Goal: Task Accomplishment & Management: Use online tool/utility

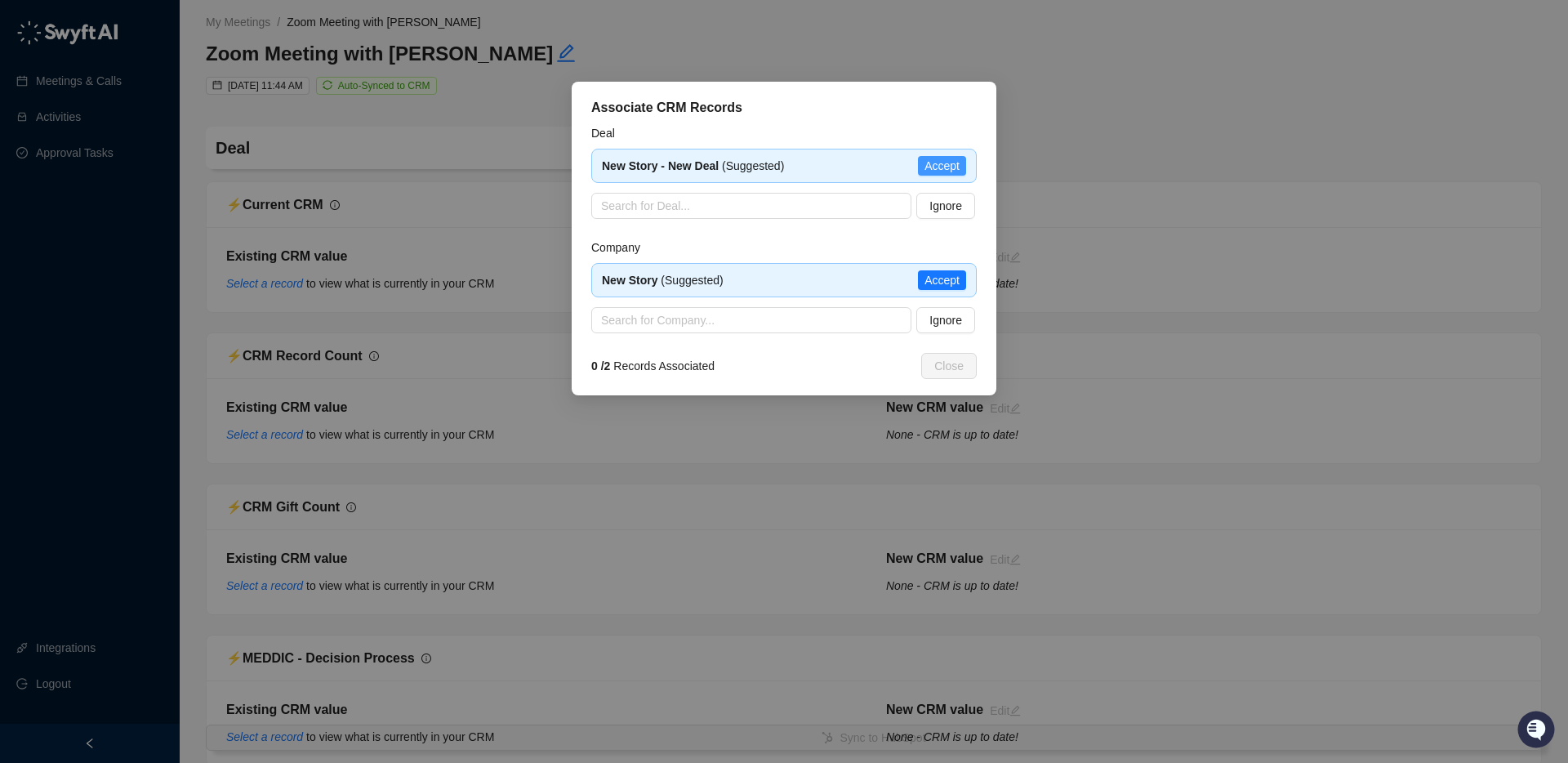
click at [947, 163] on span "Accept" at bounding box center [941, 166] width 35 height 18
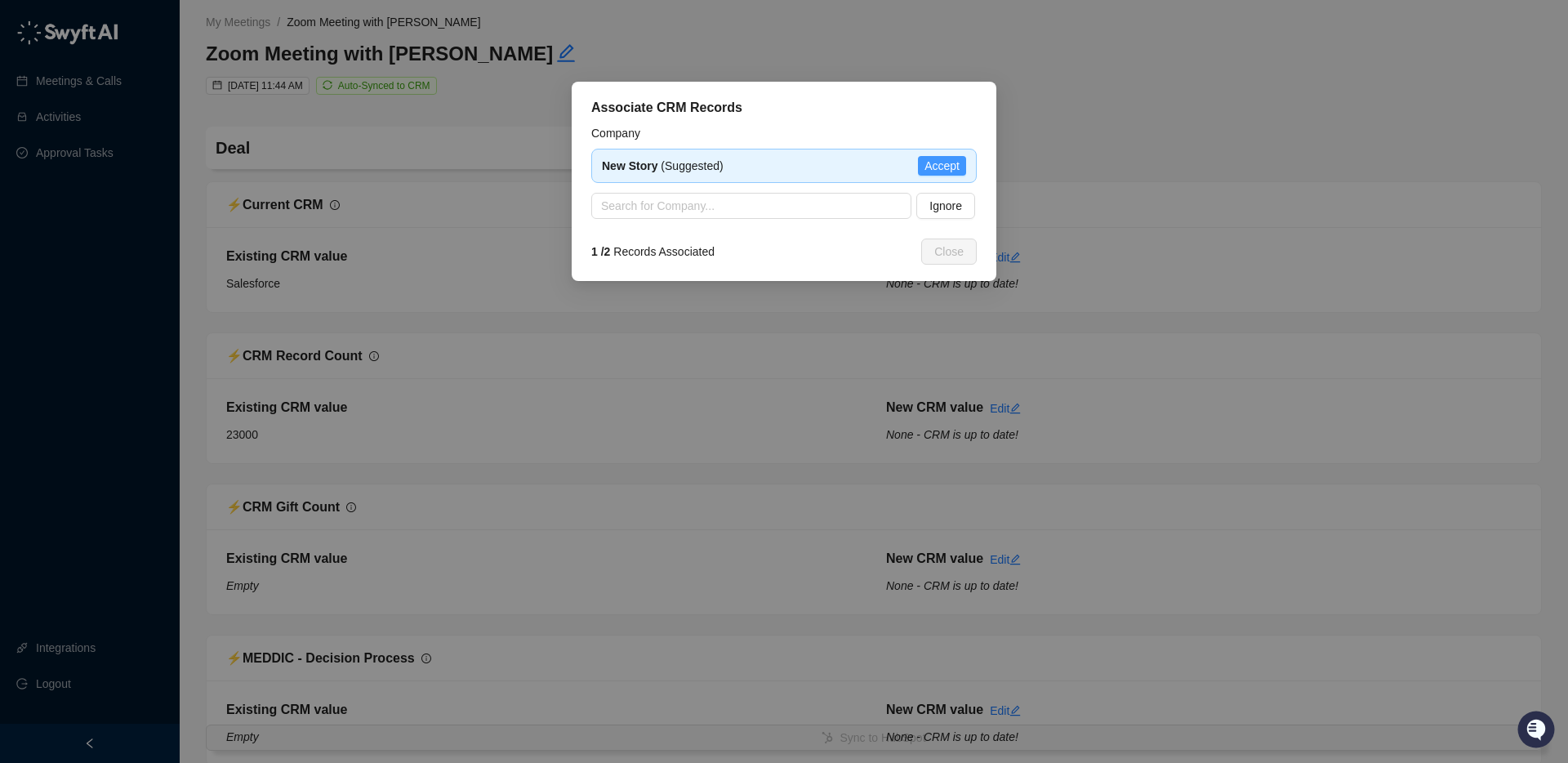
click at [942, 167] on span "Accept" at bounding box center [941, 166] width 35 height 18
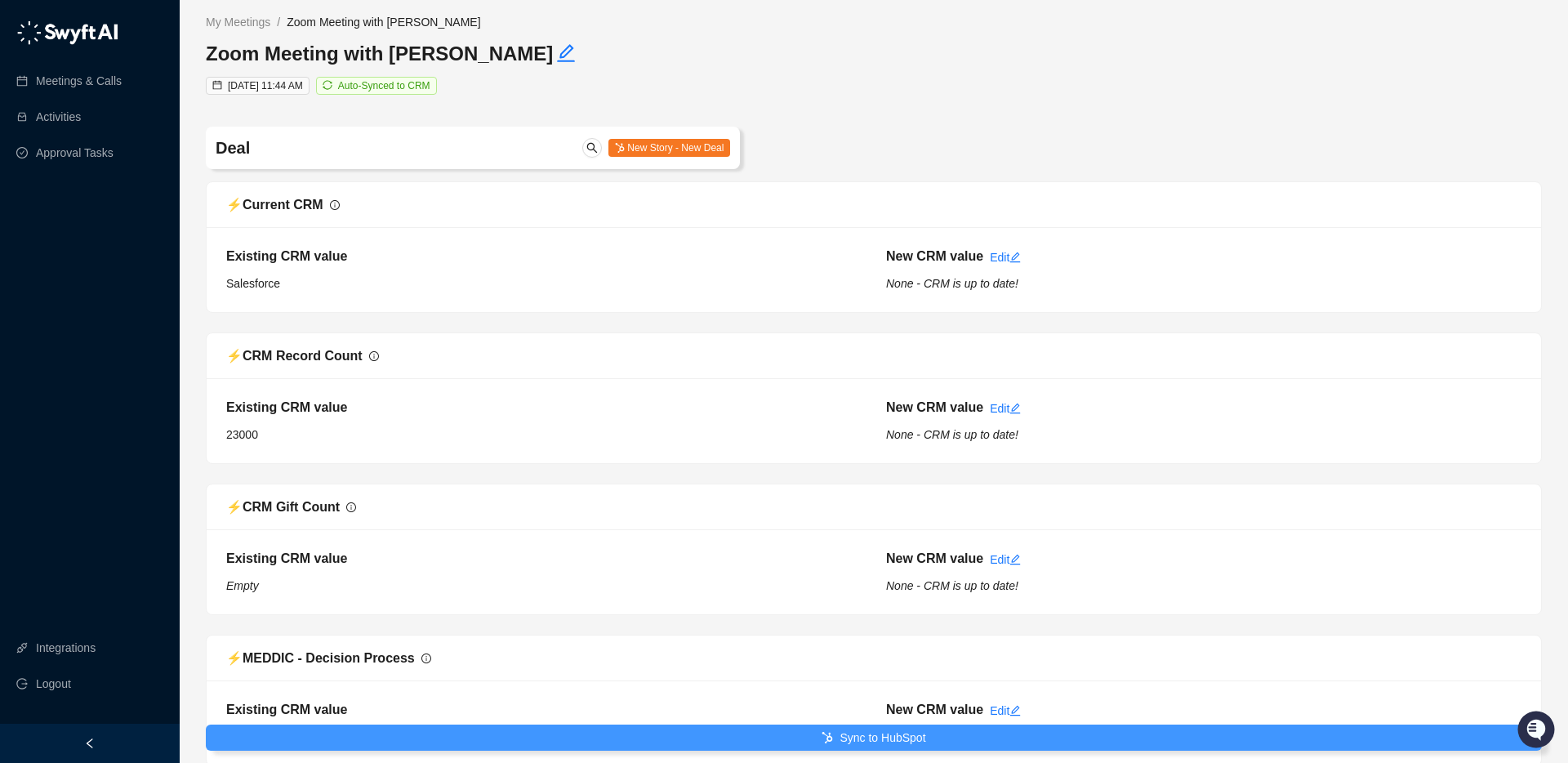
click at [825, 736] on icon "submit" at bounding box center [827, 737] width 11 height 12
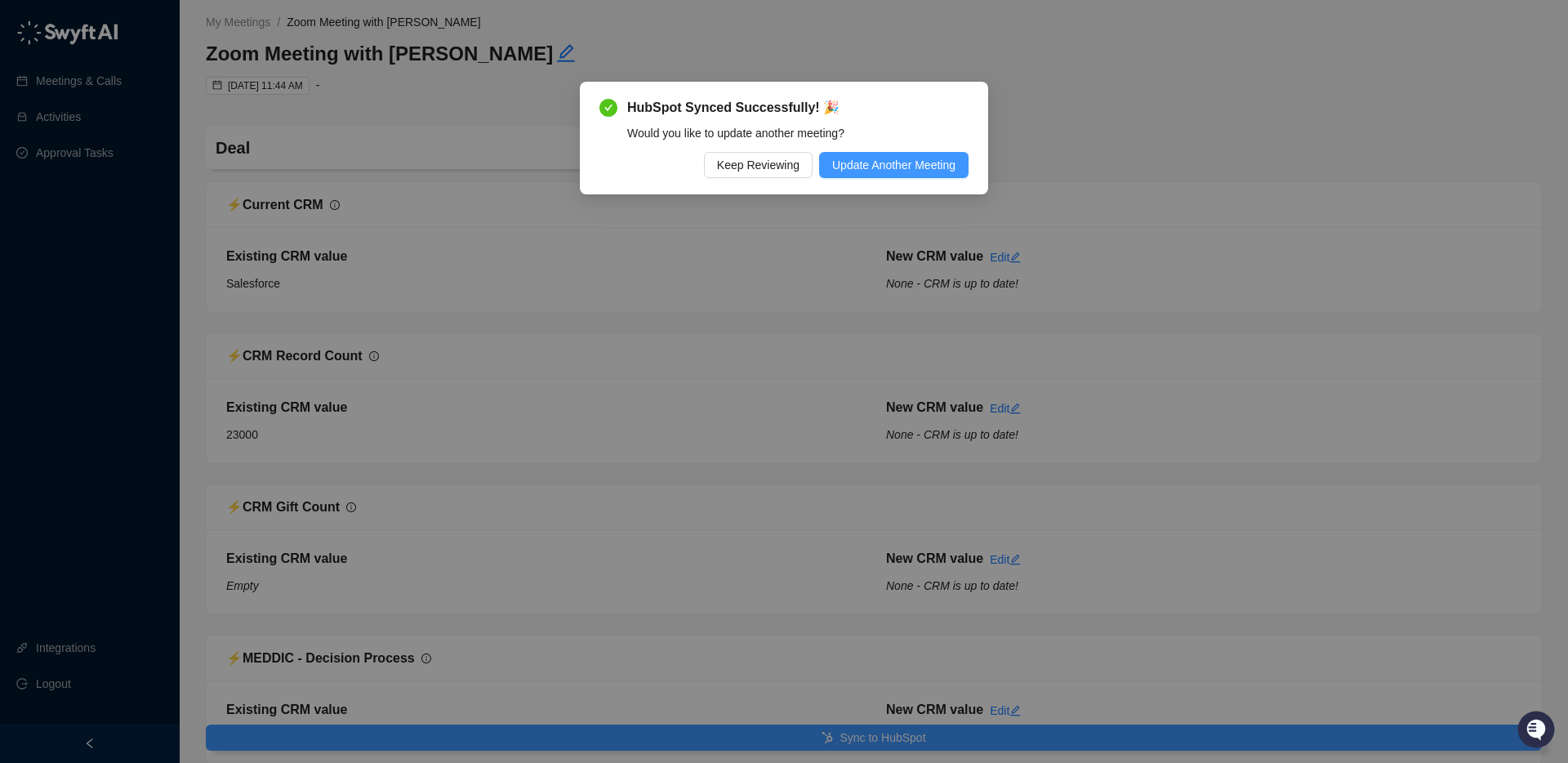
click at [899, 157] on span "Update Another Meeting" at bounding box center [893, 165] width 124 height 18
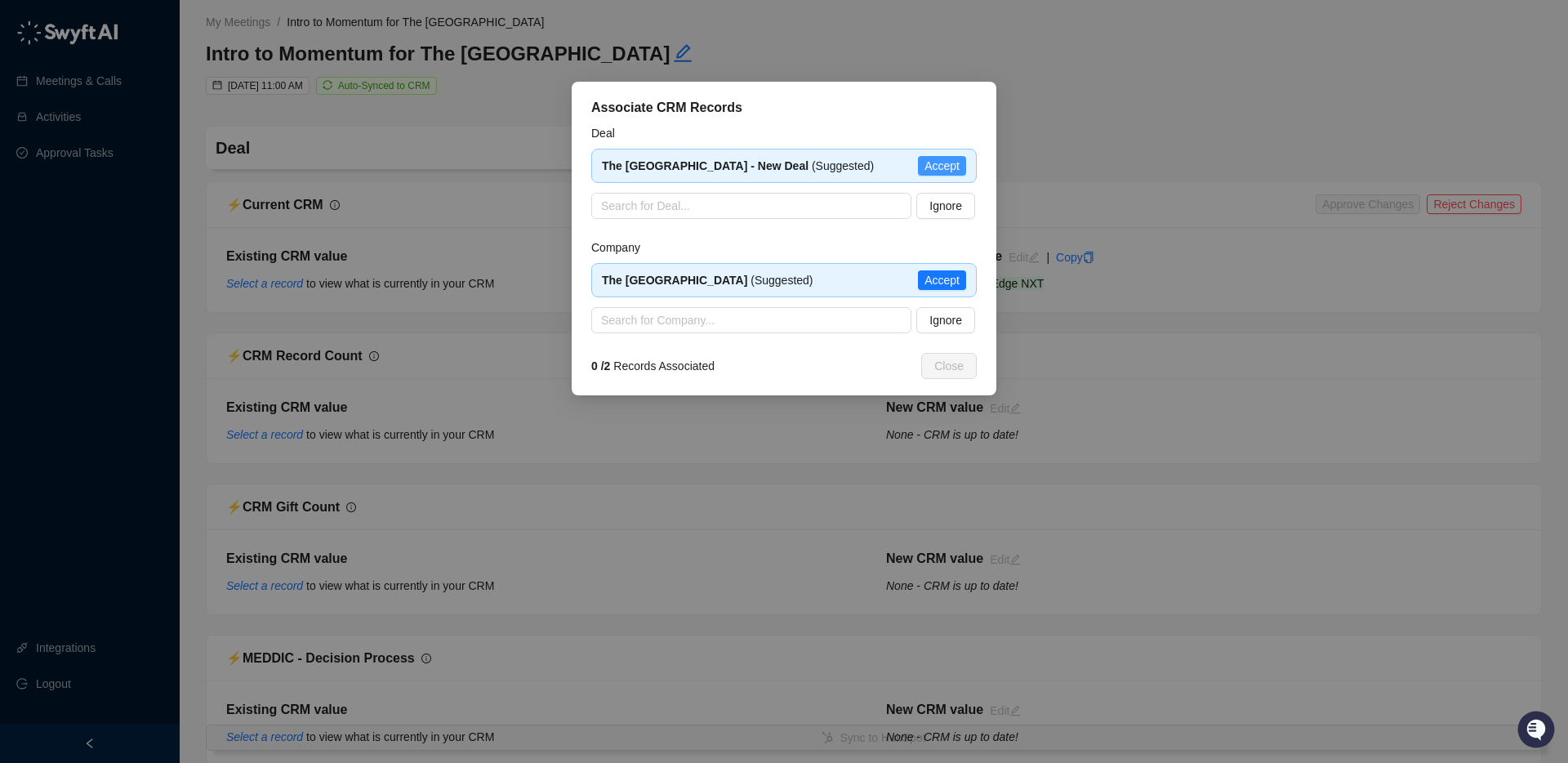
click at [945, 168] on span "Accept" at bounding box center [941, 166] width 35 height 18
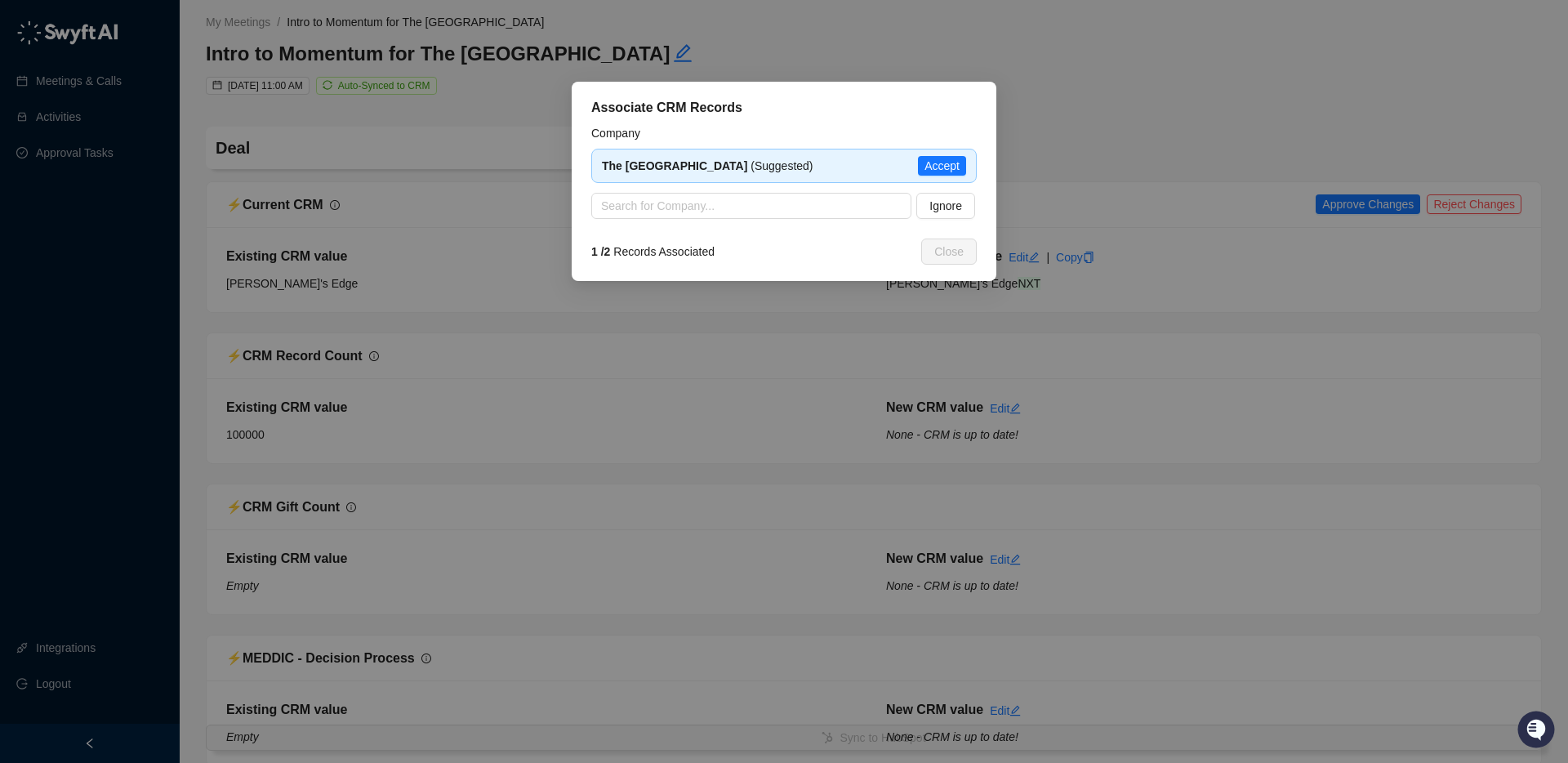
click at [943, 168] on span "Accept" at bounding box center [941, 166] width 35 height 18
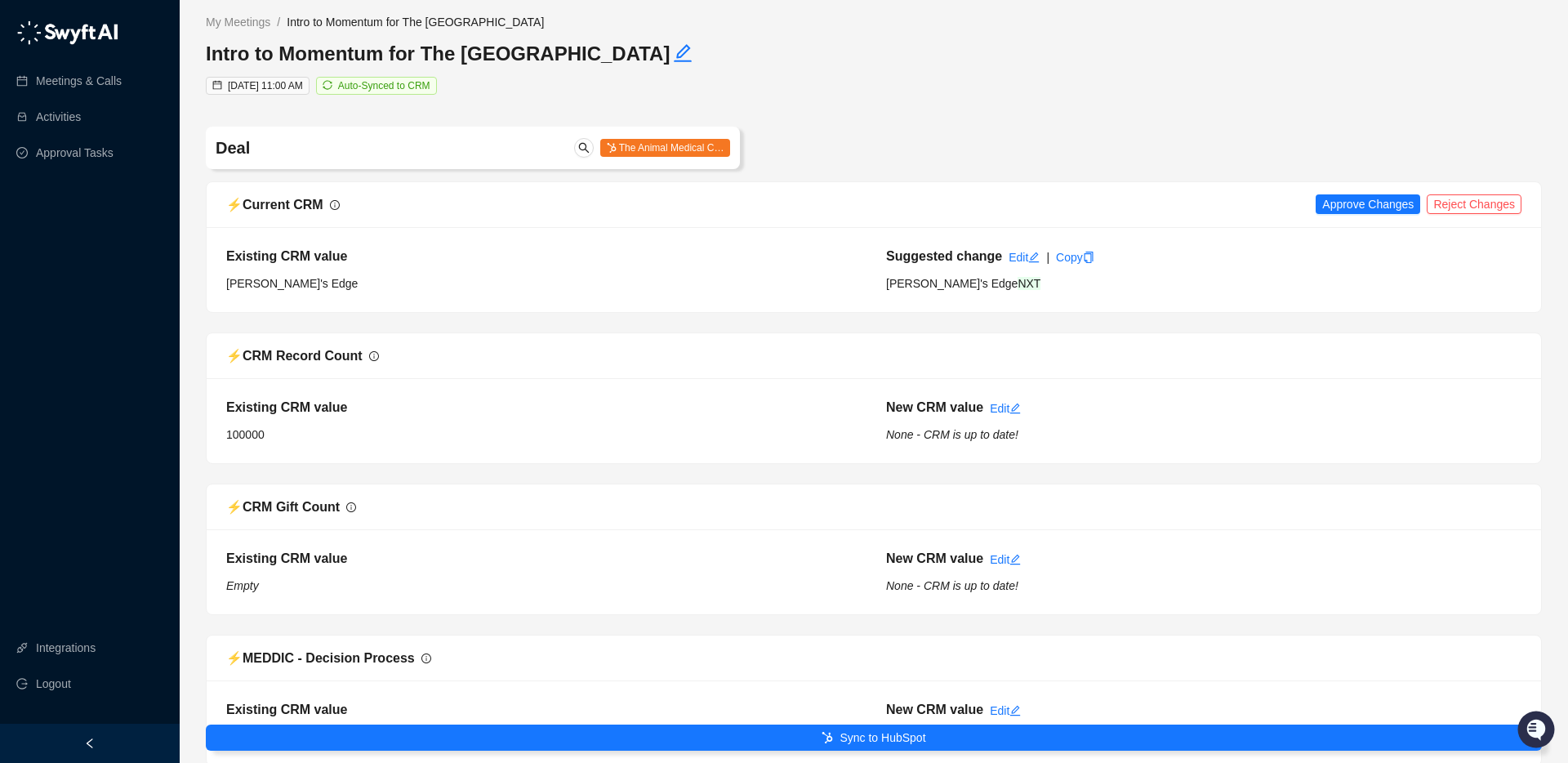
scroll to position [121, 0]
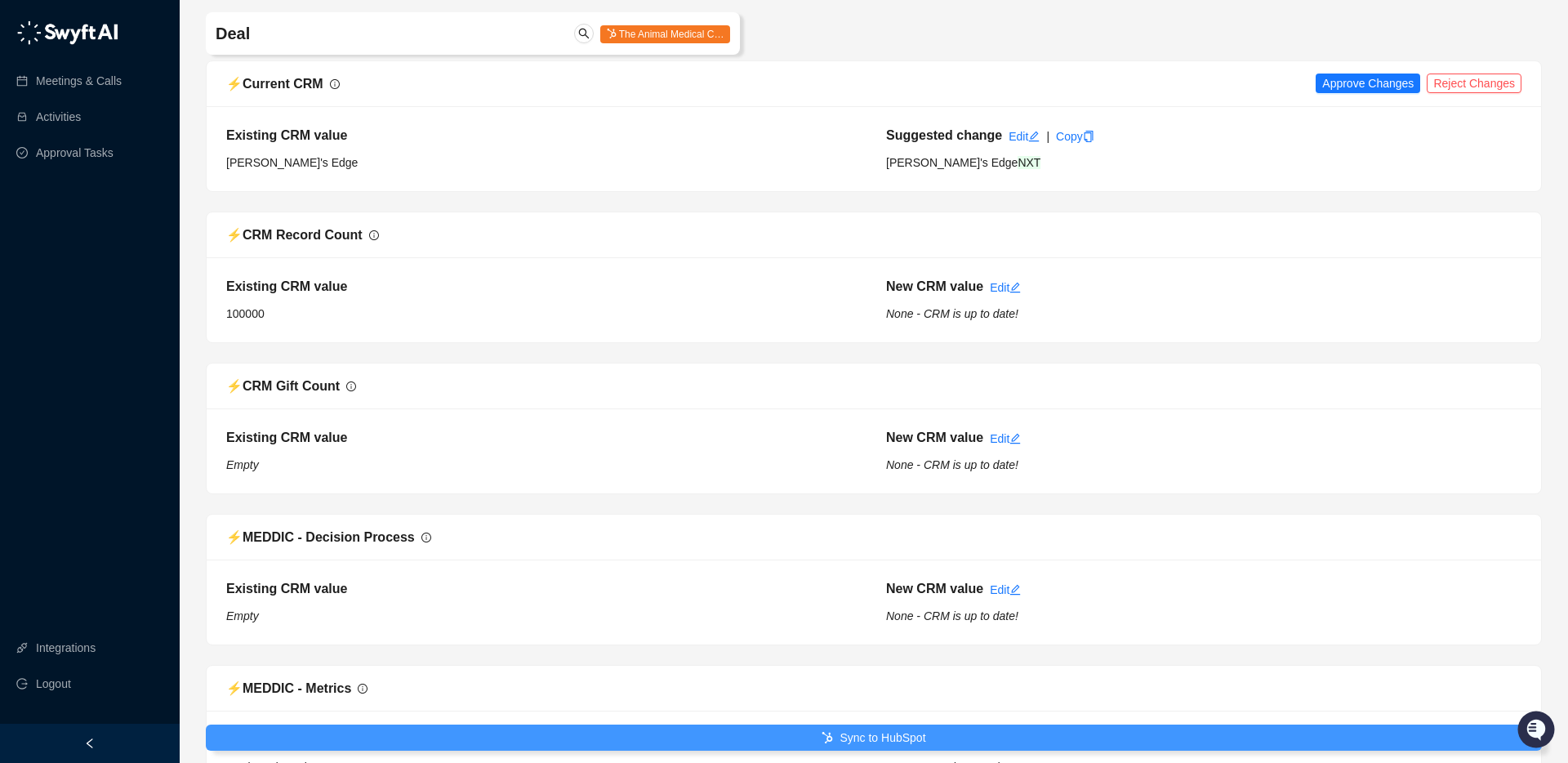
click at [763, 737] on button "Sync to HubSpot" at bounding box center [874, 737] width 1336 height 26
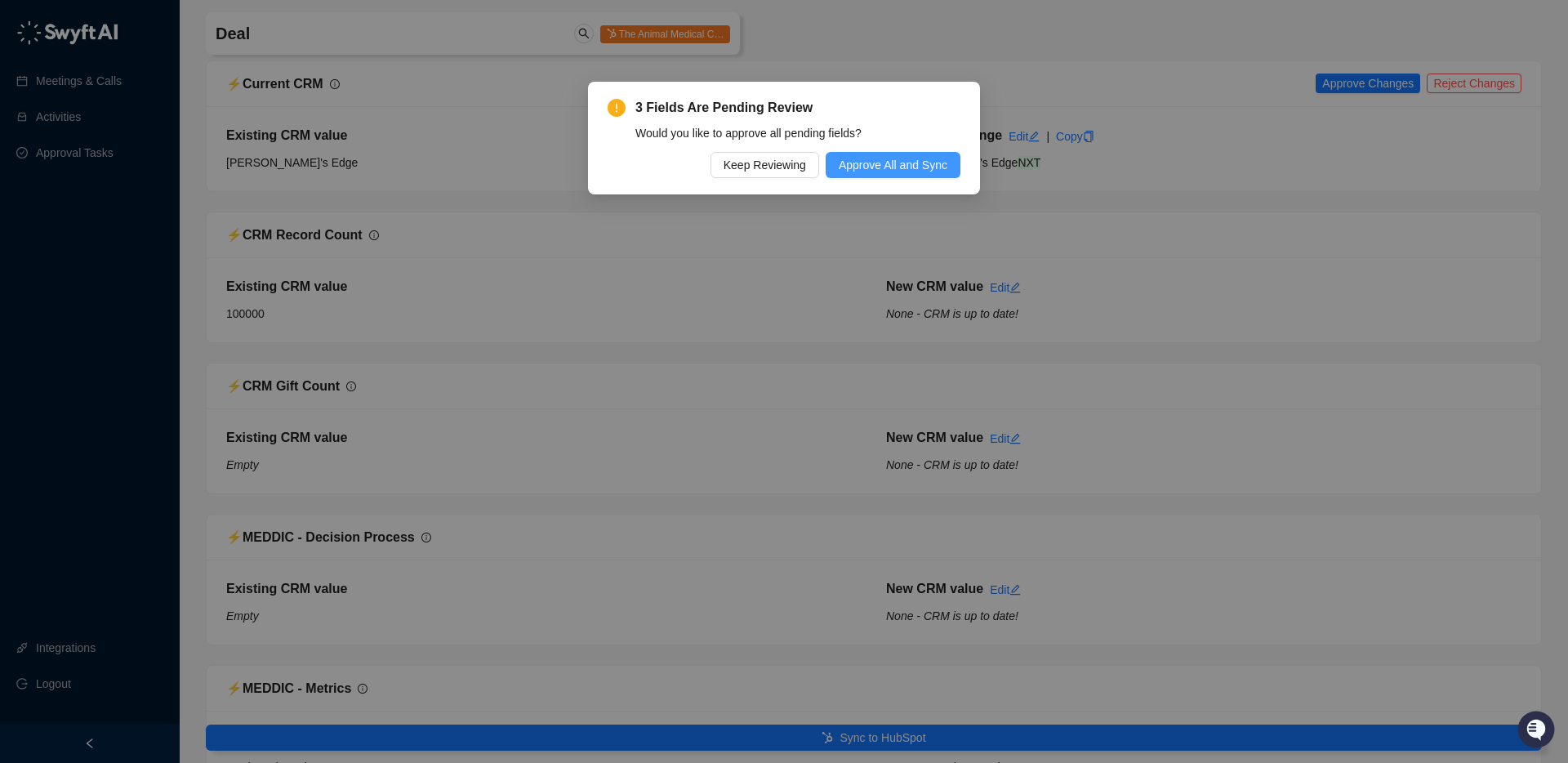
click at [874, 162] on span "Approve All and Sync" at bounding box center [892, 165] width 108 height 18
click at [899, 151] on button "Update Another Meeting" at bounding box center [893, 164] width 150 height 26
